Goal: Task Accomplishment & Management: Use online tool/utility

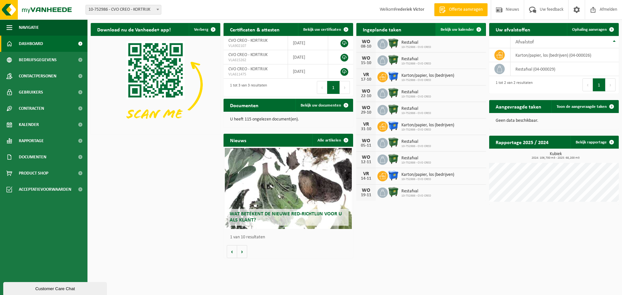
click at [454, 26] on link "Bekijk uw kalender" at bounding box center [460, 29] width 50 height 13
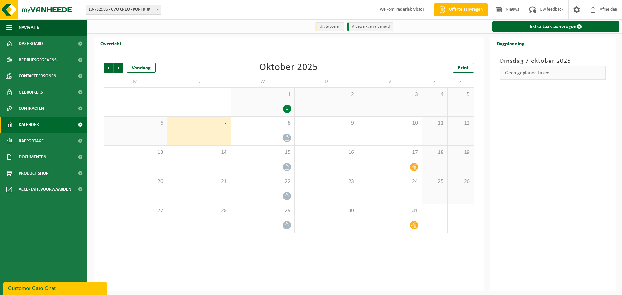
click at [408, 98] on span "3" at bounding box center [390, 94] width 57 height 7
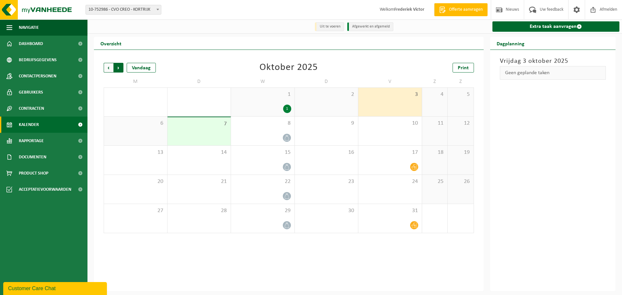
click at [109, 67] on span "Vorige" at bounding box center [109, 68] width 10 height 10
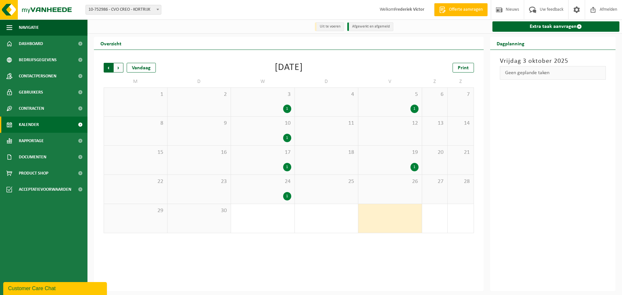
click at [117, 65] on span "Volgende" at bounding box center [119, 68] width 10 height 10
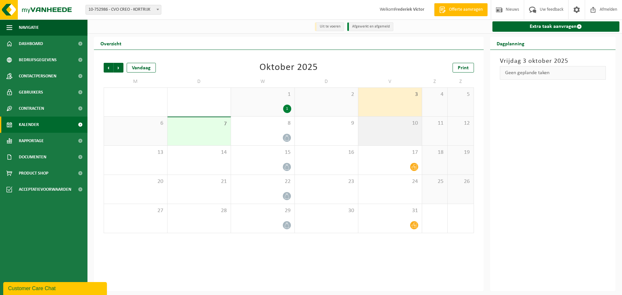
click at [379, 145] on div "10" at bounding box center [390, 131] width 64 height 29
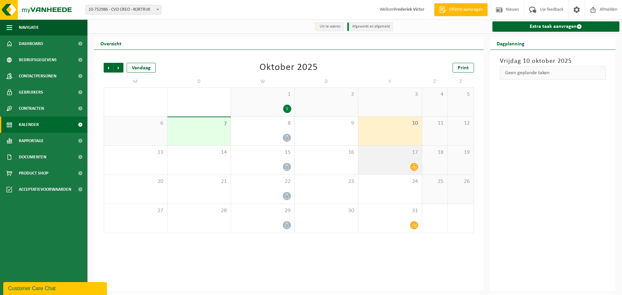
click at [397, 165] on div at bounding box center [390, 167] width 57 height 9
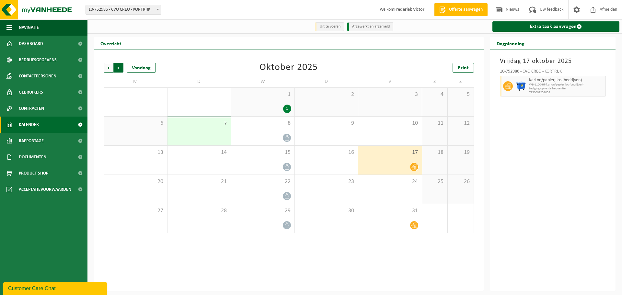
click at [109, 70] on span "Vorige" at bounding box center [109, 68] width 10 height 10
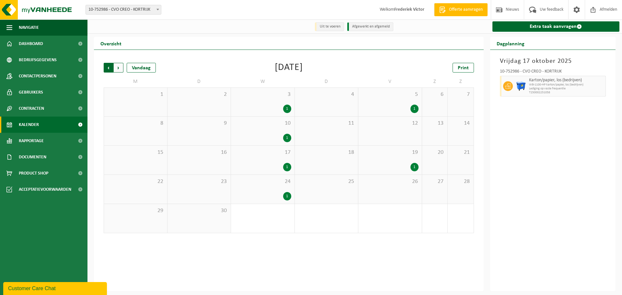
click at [121, 67] on span "Volgende" at bounding box center [119, 68] width 10 height 10
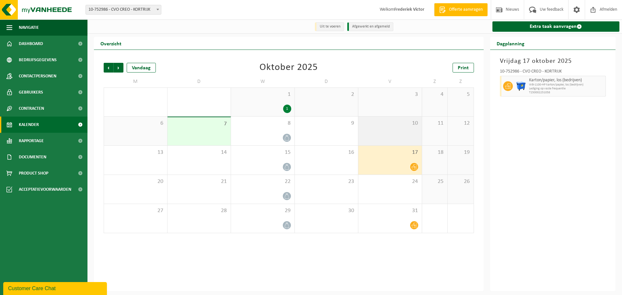
click at [402, 132] on div "10" at bounding box center [390, 131] width 64 height 29
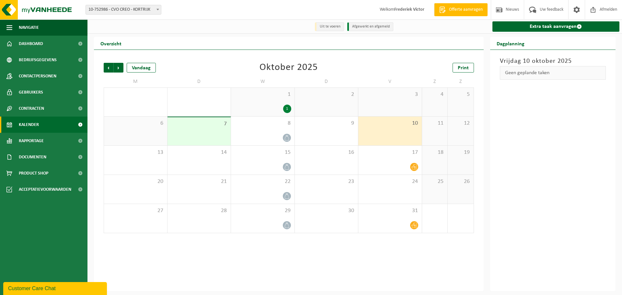
click at [404, 133] on div "10" at bounding box center [390, 131] width 64 height 29
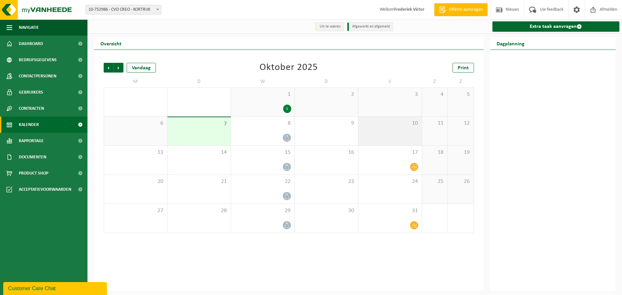
click at [405, 136] on div "10" at bounding box center [390, 131] width 64 height 29
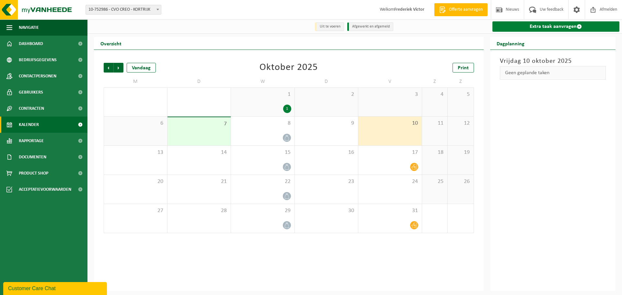
click at [545, 26] on link "Extra taak aanvragen" at bounding box center [556, 26] width 127 height 10
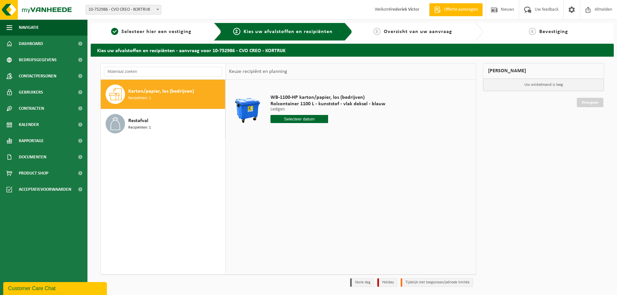
click at [154, 97] on div "Karton/papier, los (bedrijven) Recipiënten: 1" at bounding box center [175, 94] width 95 height 19
click at [308, 119] on input "text" at bounding box center [300, 119] width 58 height 8
click at [321, 165] on div "10" at bounding box center [322, 166] width 11 height 10
type input "Van [DATE]"
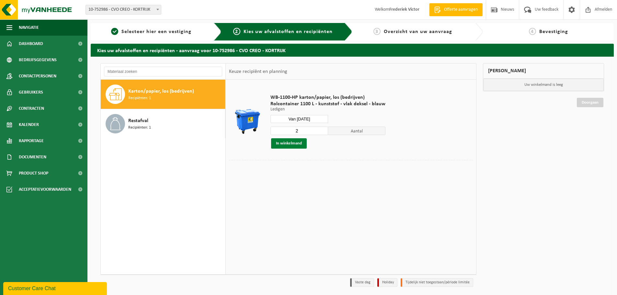
click at [293, 142] on button "In winkelmand" at bounding box center [289, 143] width 36 height 10
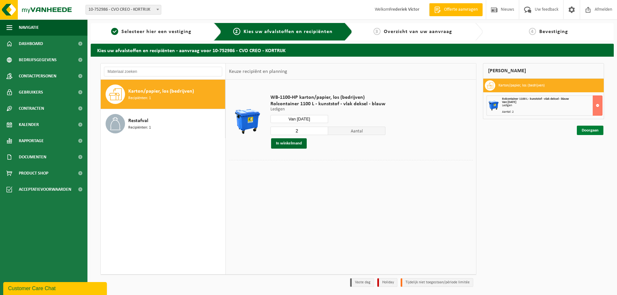
click at [594, 131] on link "Doorgaan" at bounding box center [590, 130] width 27 height 9
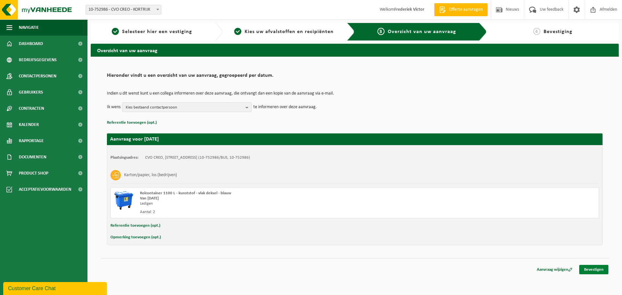
click at [595, 268] on link "Bevestigen" at bounding box center [593, 269] width 29 height 9
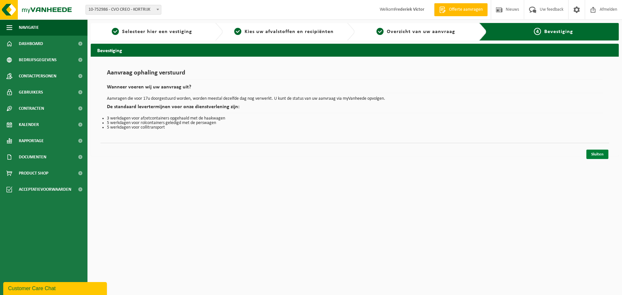
click at [597, 153] on link "Sluiten" at bounding box center [597, 154] width 22 height 9
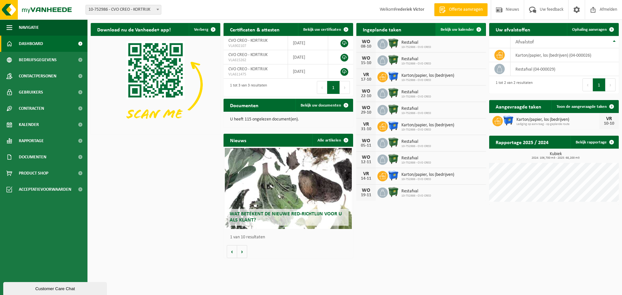
click at [453, 28] on span "Bekijk uw kalender" at bounding box center [457, 30] width 33 height 4
